Goal: Information Seeking & Learning: Find specific fact

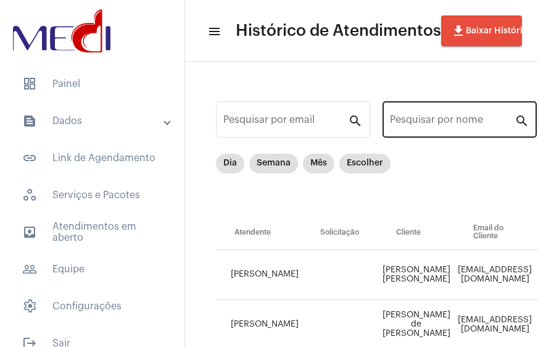
click at [443, 124] on input "Pesquisar por nome" at bounding box center [452, 122] width 125 height 11
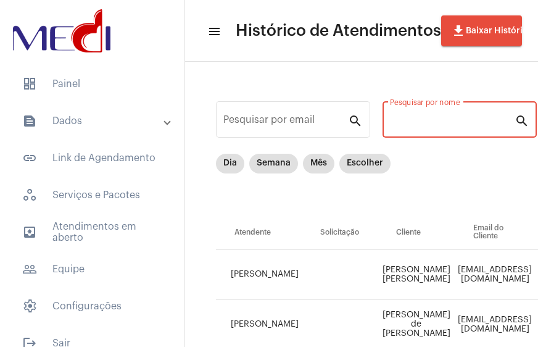
paste input "[PERSON_NAME] [PERSON_NAME]"
type input "[PERSON_NAME] [PERSON_NAME]"
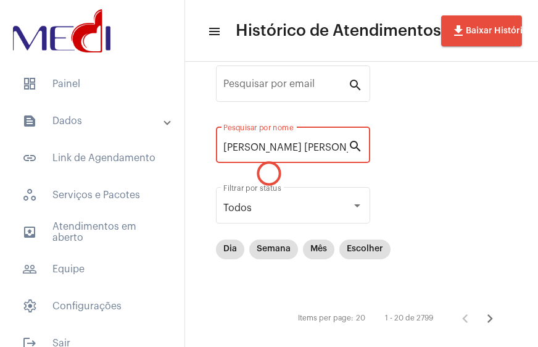
scroll to position [56, 0]
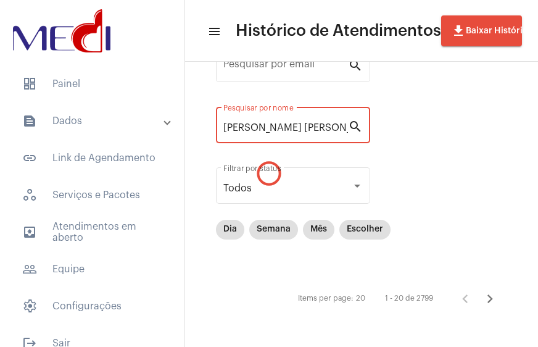
click at [283, 125] on input "[PERSON_NAME] [PERSON_NAME]" at bounding box center [286, 127] width 125 height 11
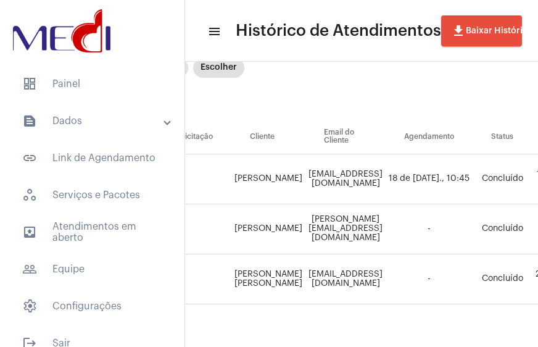
scroll to position [117, 146]
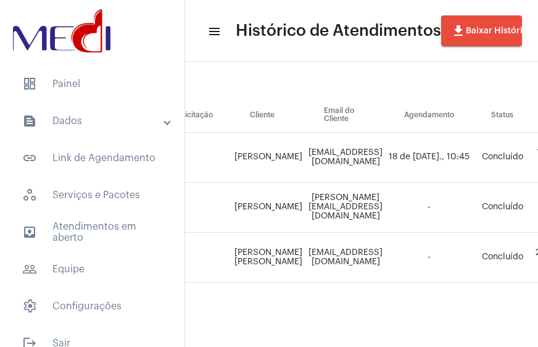
type input "[PERSON_NAME]"
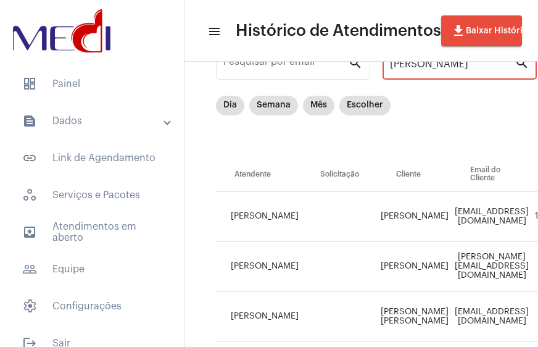
scroll to position [0, 0]
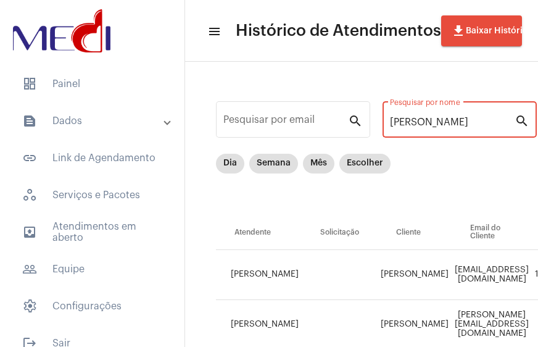
click at [414, 125] on input "[PERSON_NAME]" at bounding box center [452, 122] width 125 height 11
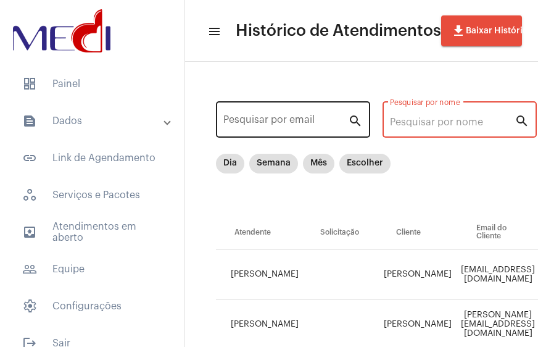
click at [277, 127] on input "Pesquisar por email" at bounding box center [286, 122] width 125 height 11
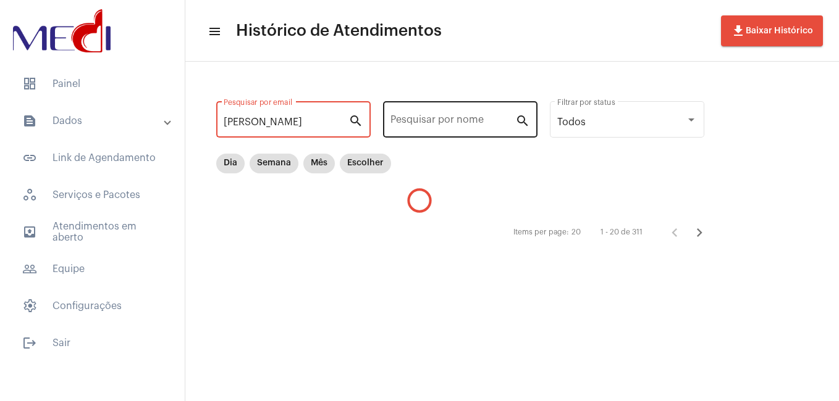
type input "[PERSON_NAME]"
click at [426, 121] on input "Pesquisar por nome" at bounding box center [452, 122] width 125 height 11
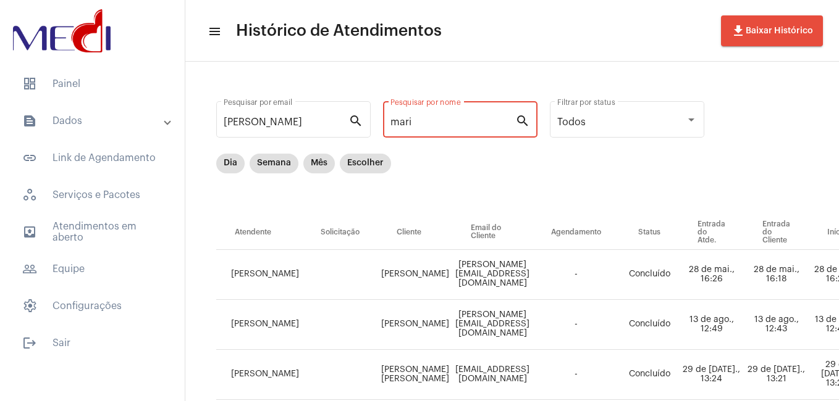
type input "[PERSON_NAME]"
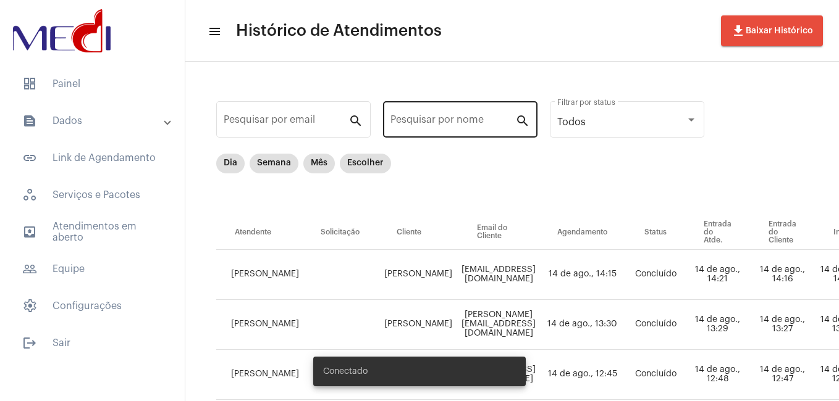
click at [468, 111] on div "Pesquisar por nome" at bounding box center [452, 118] width 125 height 39
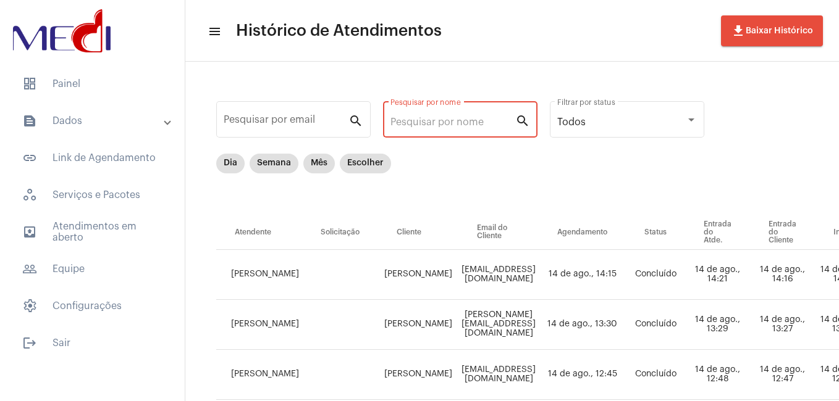
click at [451, 124] on input "Pesquisar por nome" at bounding box center [452, 122] width 125 height 11
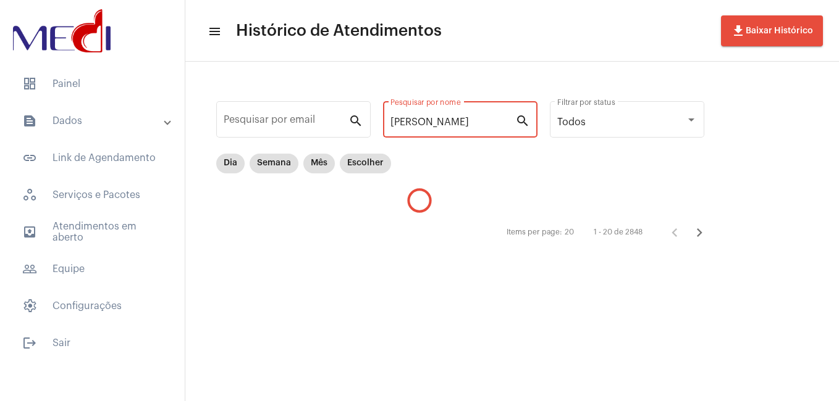
type input "[PERSON_NAME]"
click at [807, 265] on div "Pesquisar por email search jean paulo Pesquisar por nome search Todos Filtrar p…" at bounding box center [511, 171] width 653 height 219
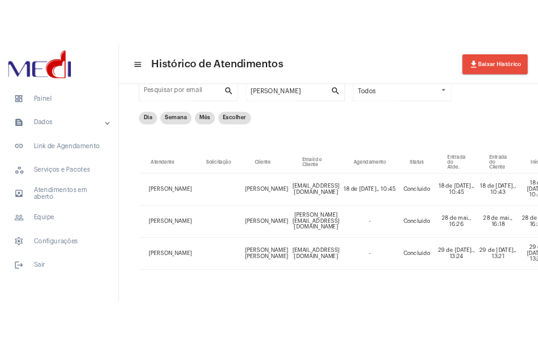
scroll to position [73, 0]
